Goal: Information Seeking & Learning: Learn about a topic

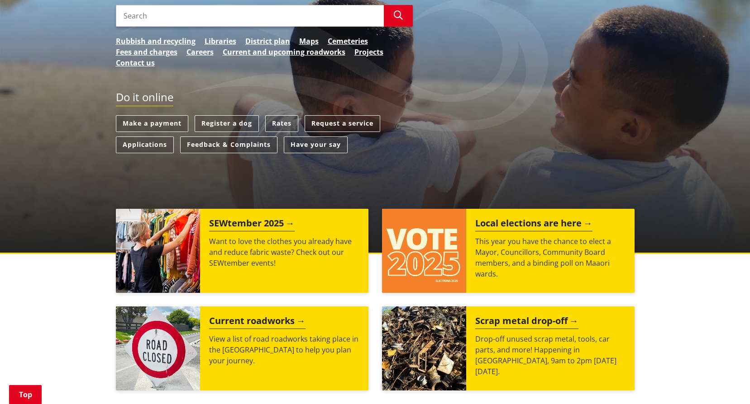
scroll to position [164, 0]
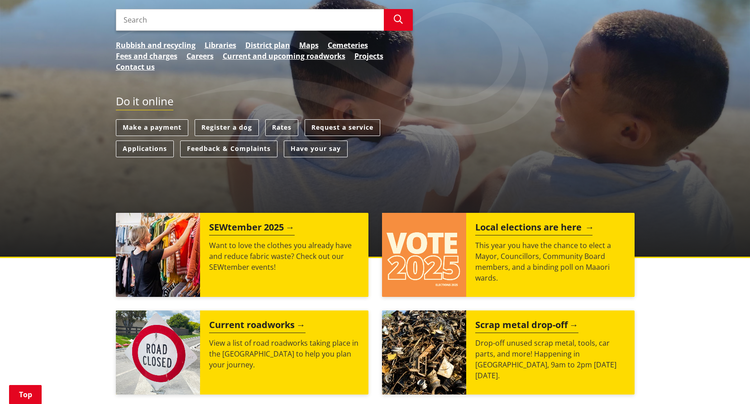
click at [542, 227] on h2 "Local elections are here" at bounding box center [533, 229] width 117 height 14
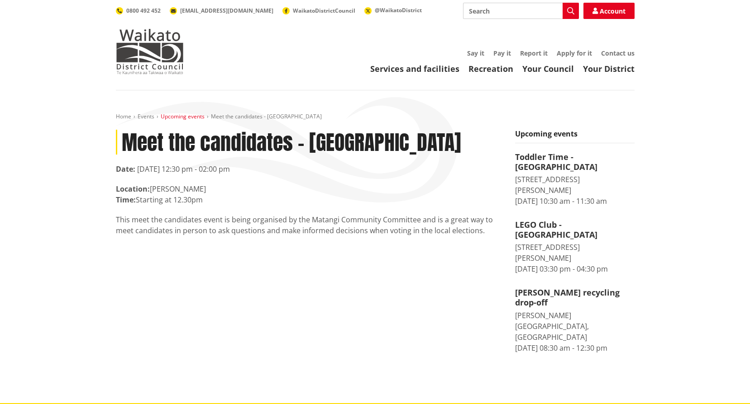
click at [194, 117] on link "Upcoming events" at bounding box center [183, 117] width 44 height 8
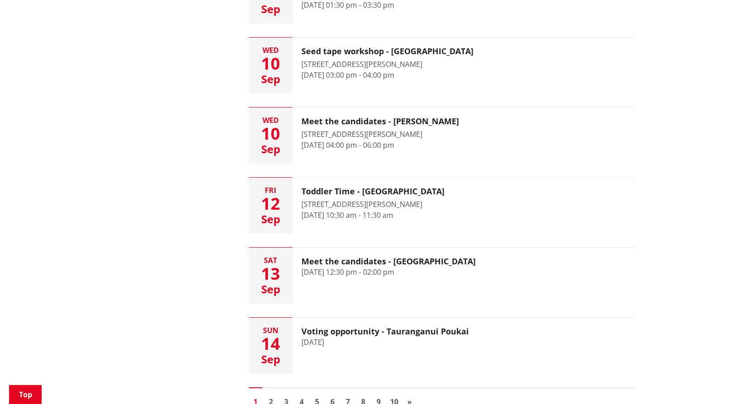
scroll to position [1221, 0]
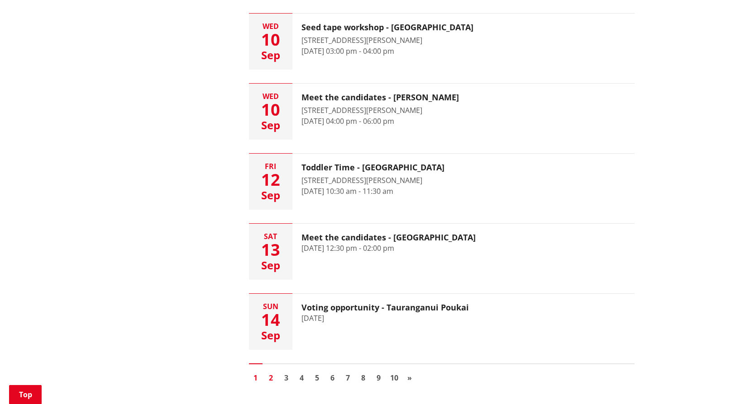
click at [273, 376] on link "2" at bounding box center [271, 378] width 14 height 14
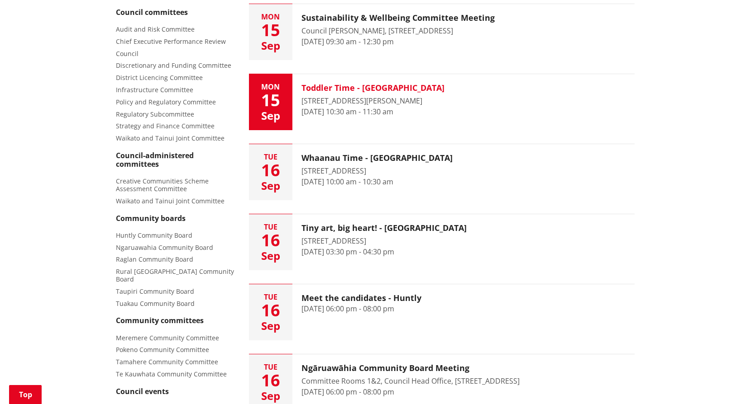
scroll to position [271, 0]
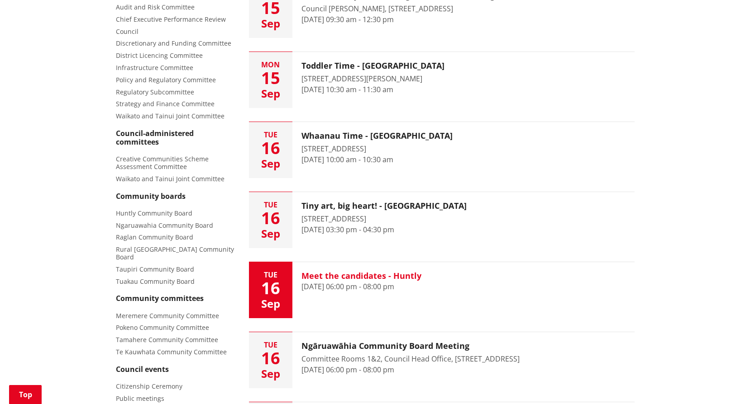
click at [369, 282] on time "[DATE] 06:00 pm - 08:00 pm" at bounding box center [347, 287] width 93 height 10
